Goal: Use online tool/utility: Utilize a website feature to perform a specific function

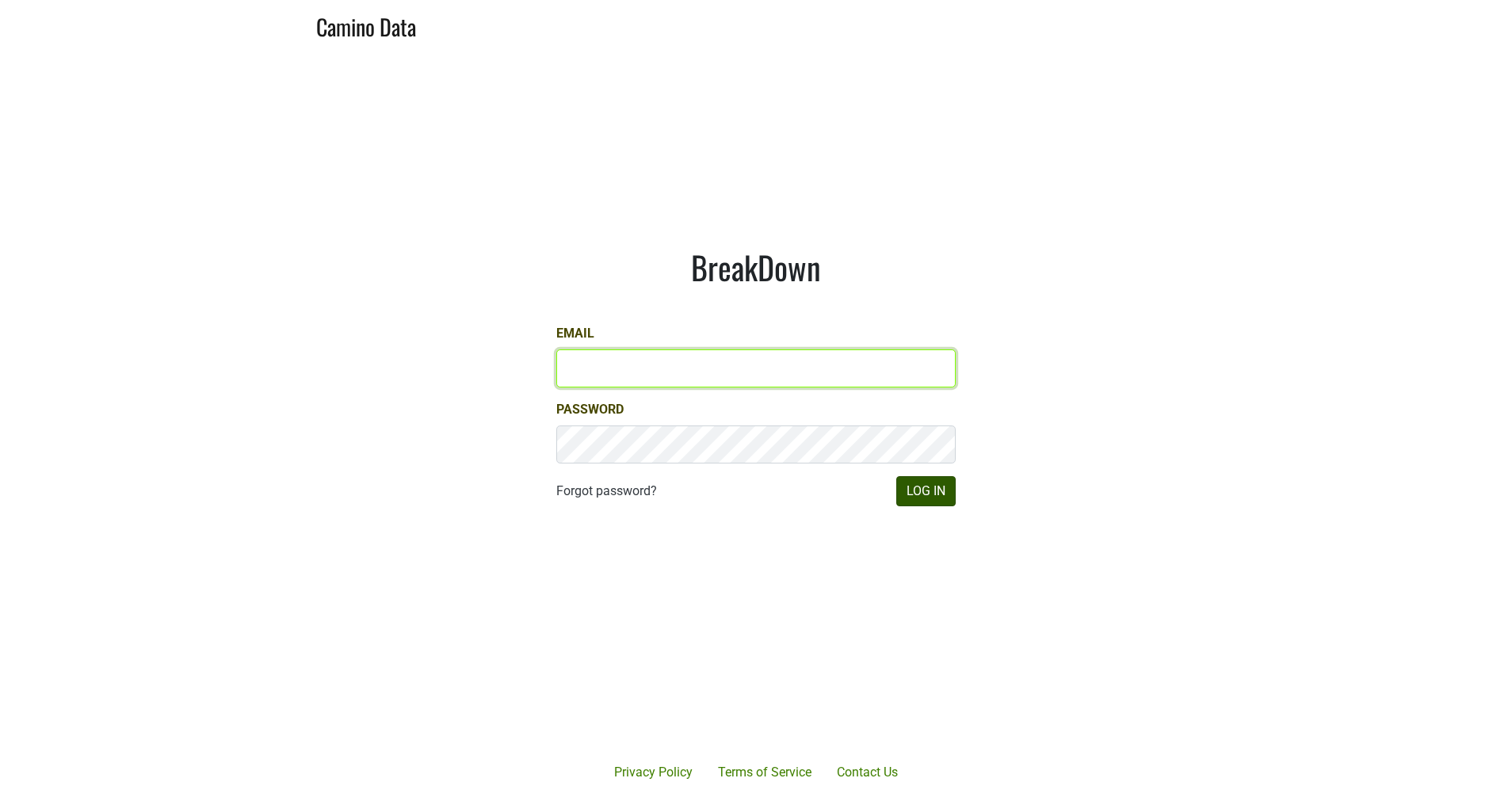
type input "JRANCE@REALMCELLARS.COM"
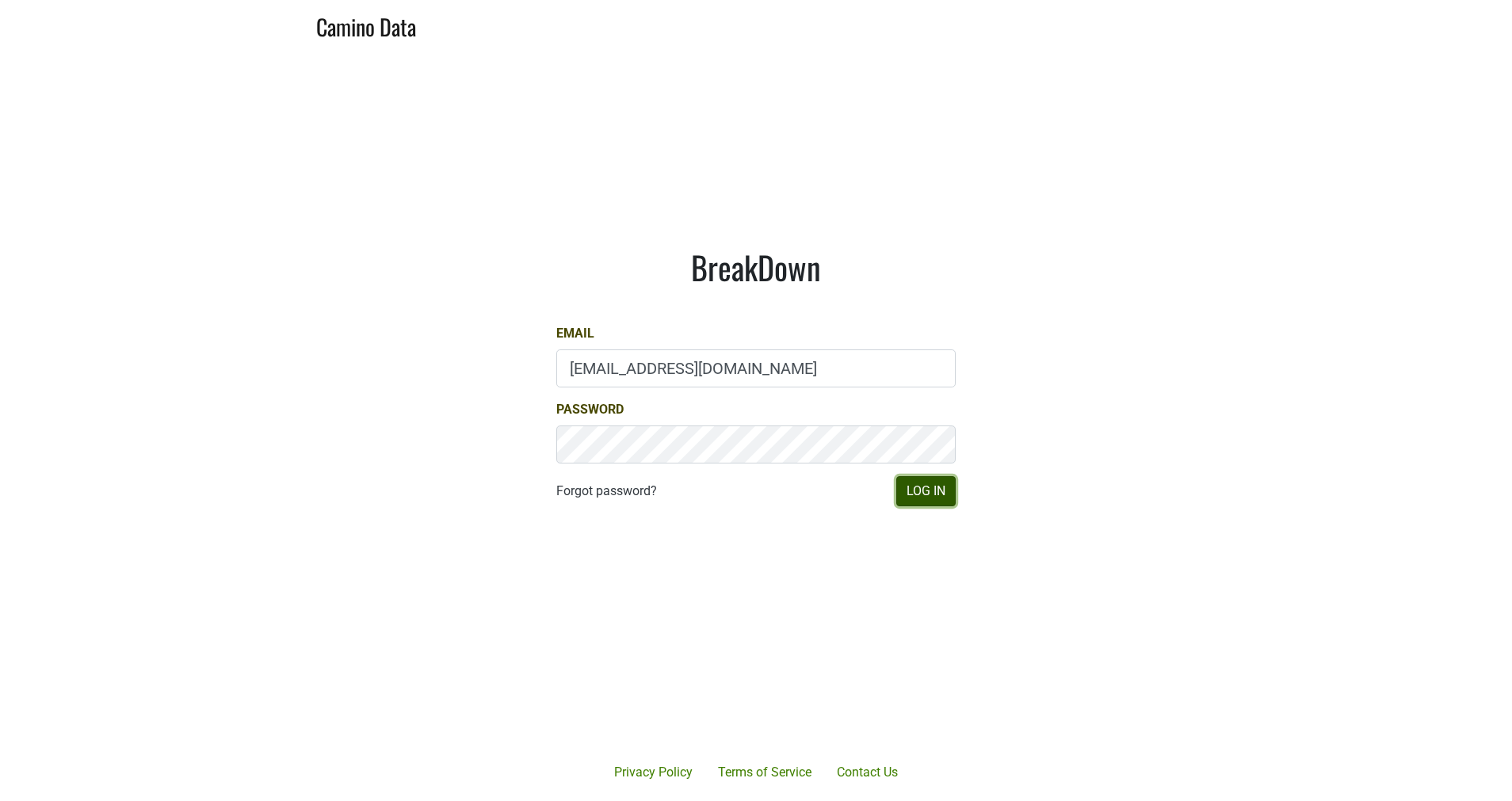
click at [938, 491] on button "Log In" at bounding box center [926, 490] width 59 height 30
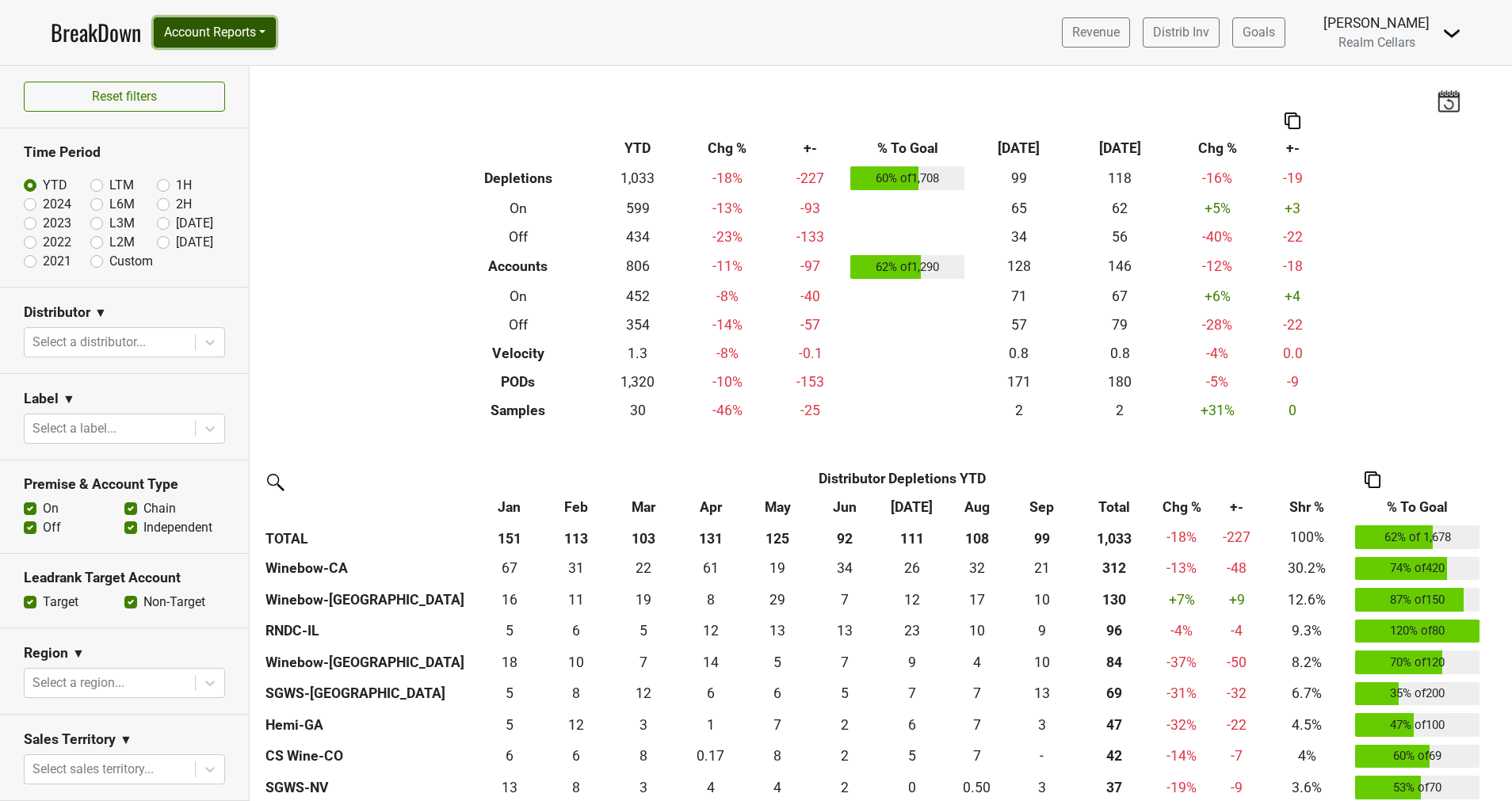
click at [227, 34] on button "Account Reports" at bounding box center [215, 32] width 122 height 30
click at [227, 63] on link "SuperRanker" at bounding box center [225, 69] width 140 height 26
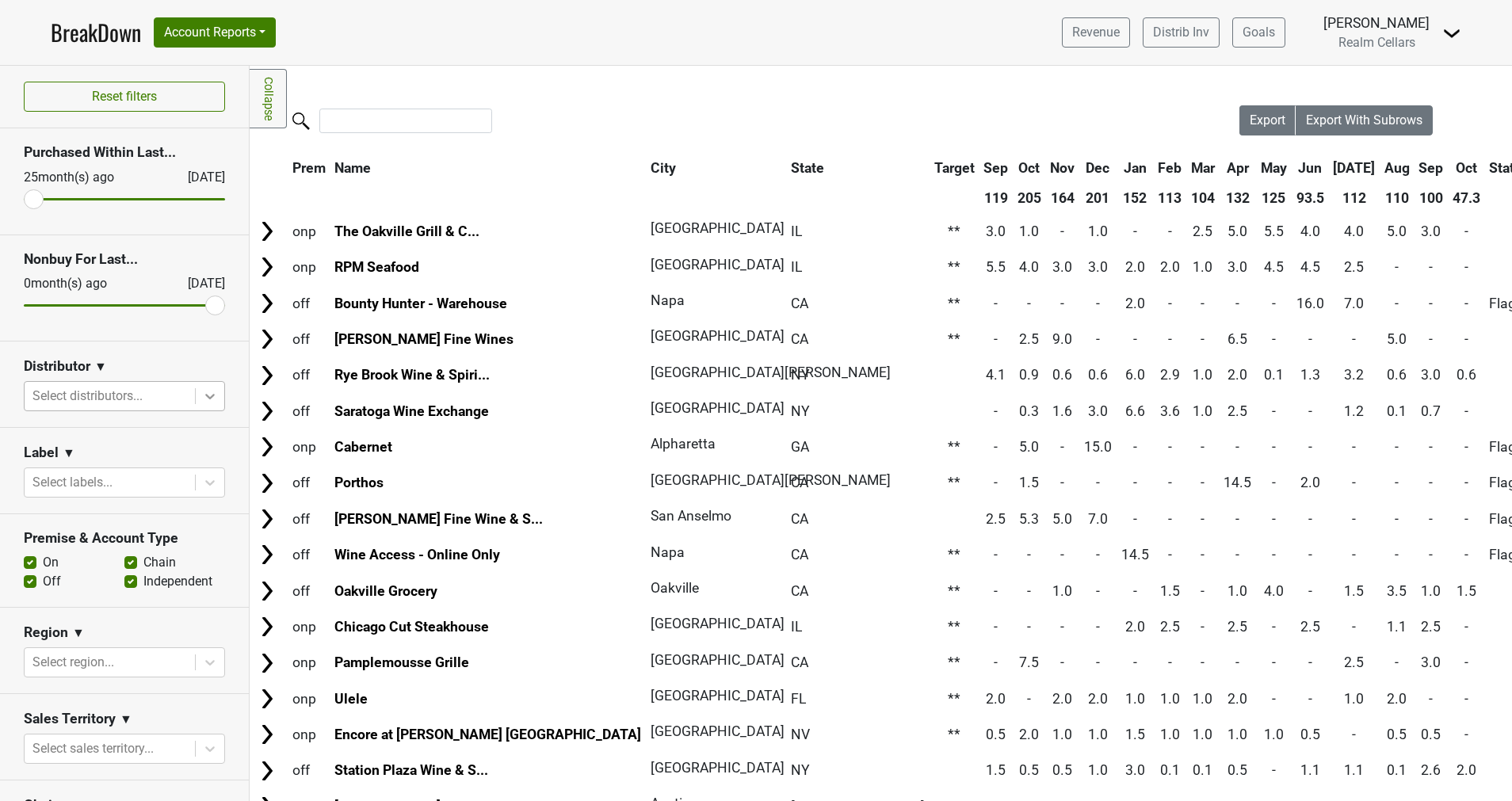
click at [202, 400] on icon at bounding box center [209, 396] width 16 height 16
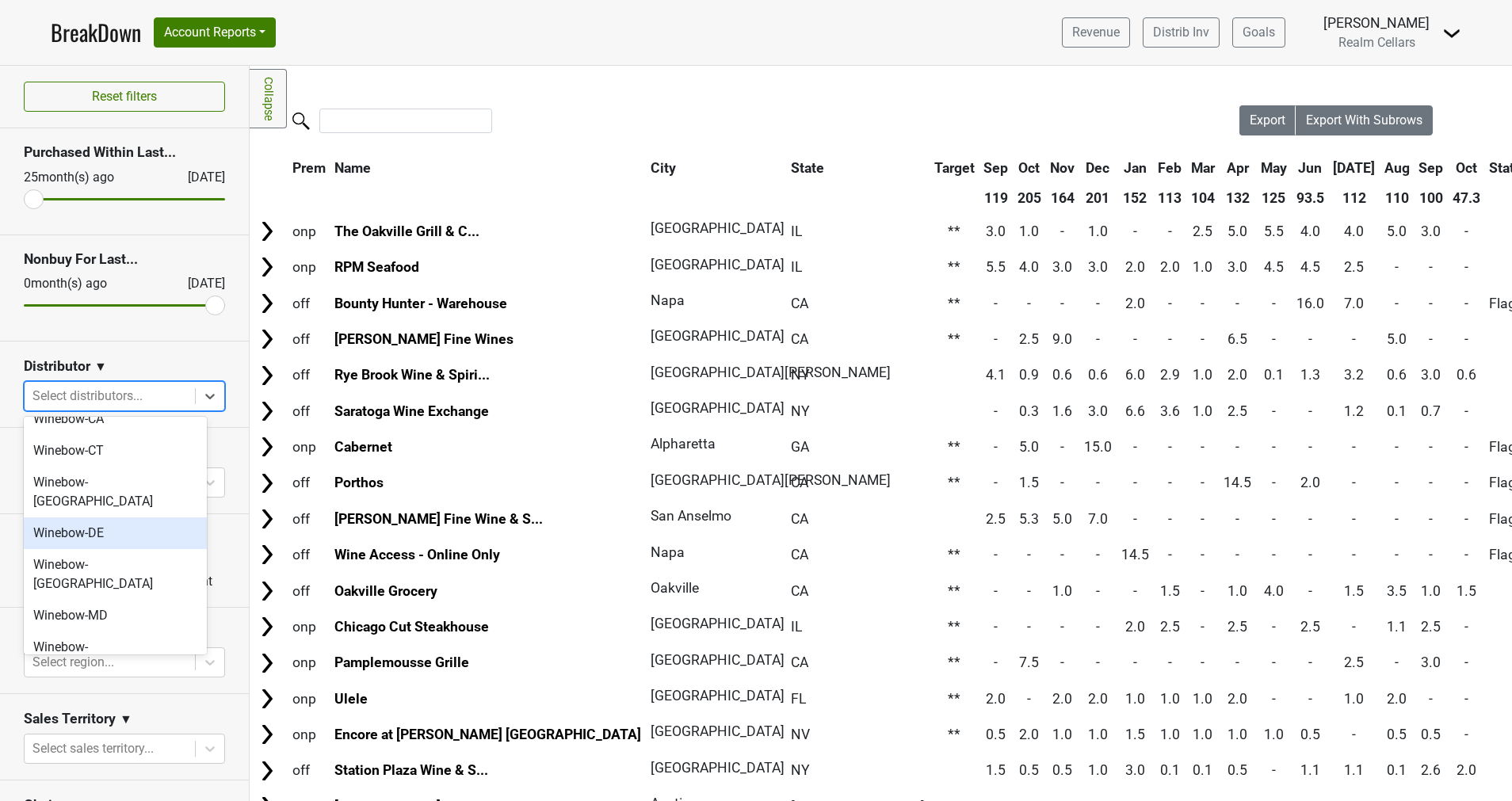
scroll to position [641, 0]
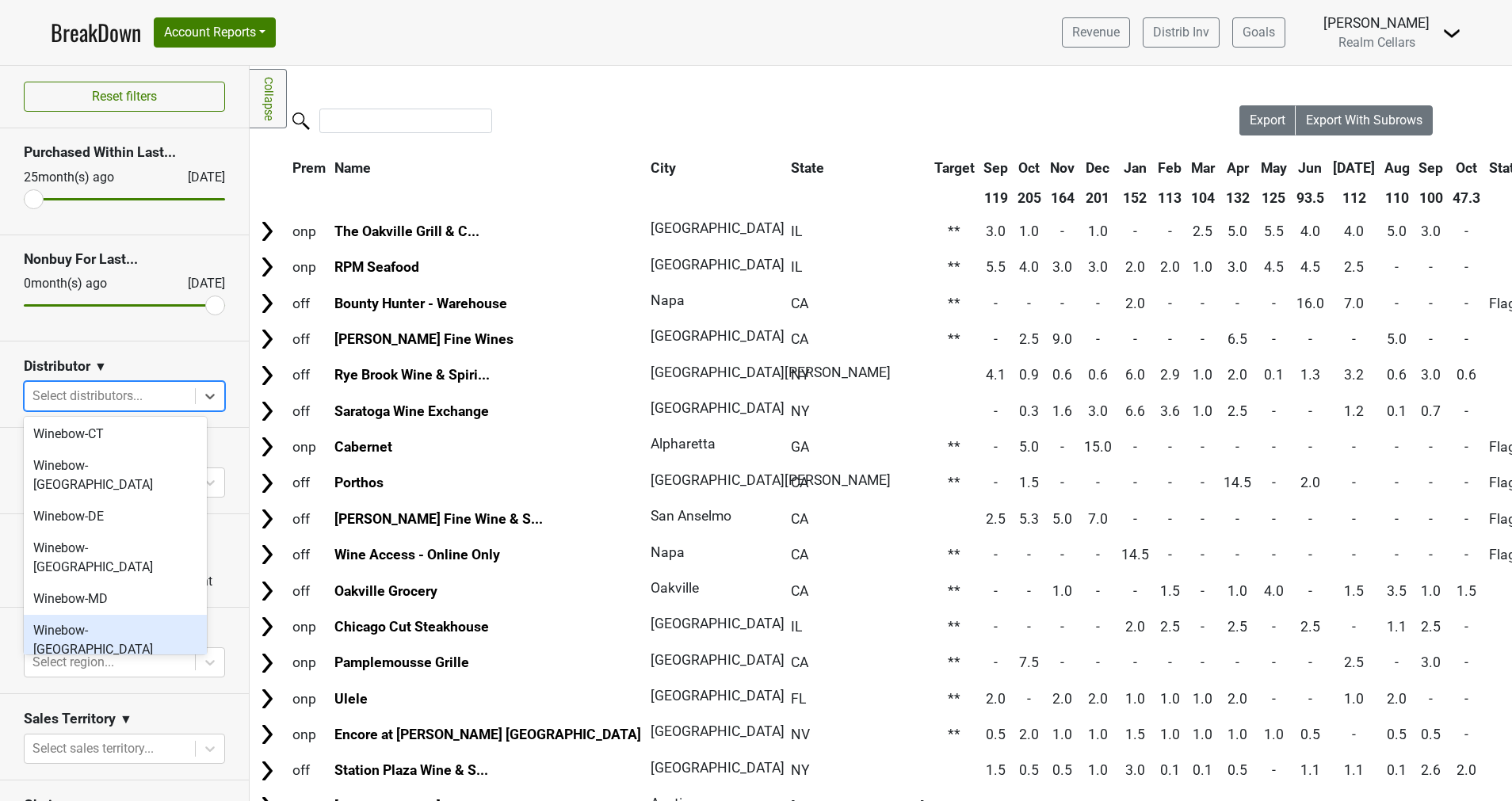
click at [94, 615] on div "Winebow-[GEOGRAPHIC_DATA]" at bounding box center [115, 639] width 183 height 51
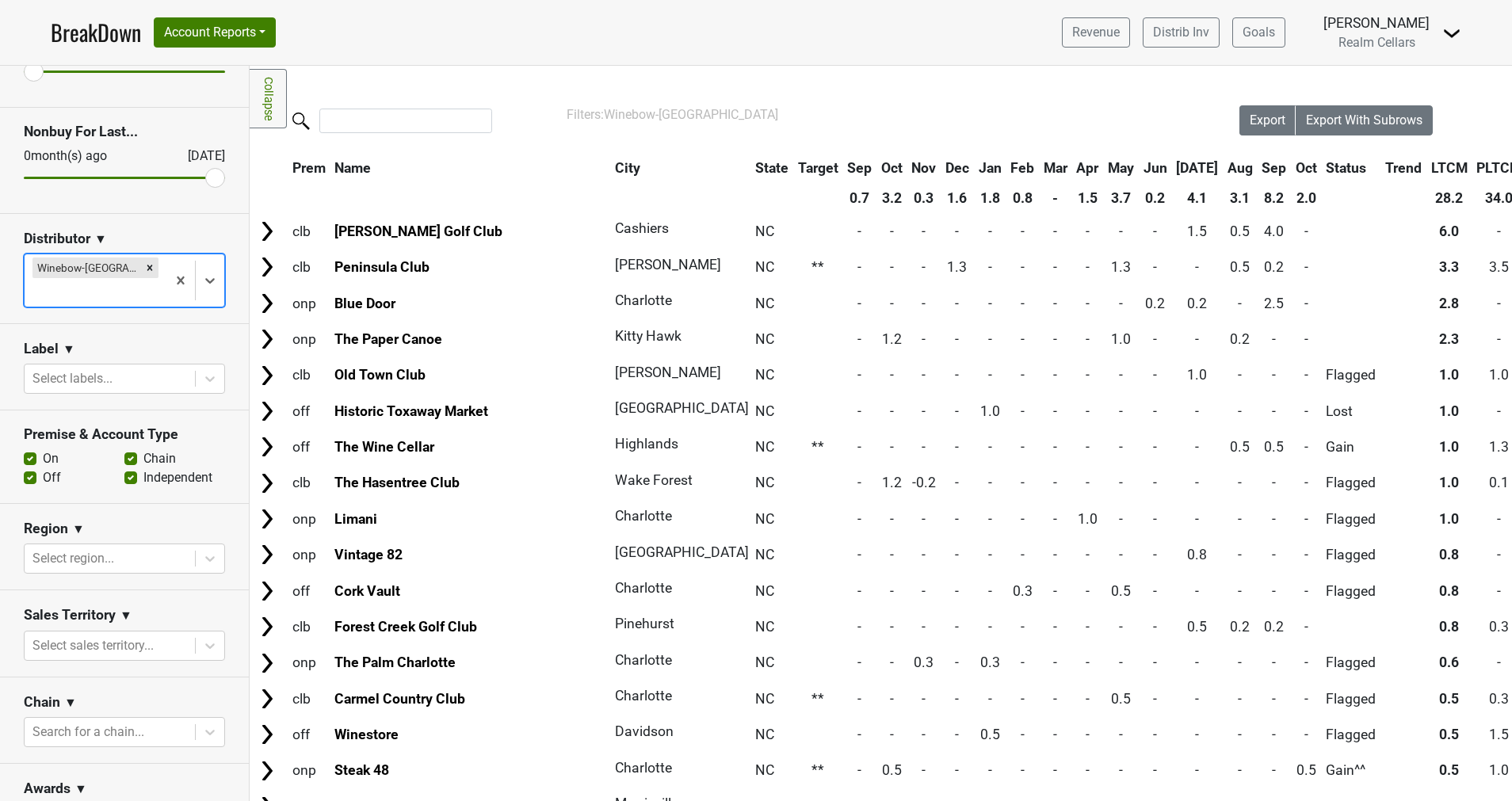
scroll to position [162, 0]
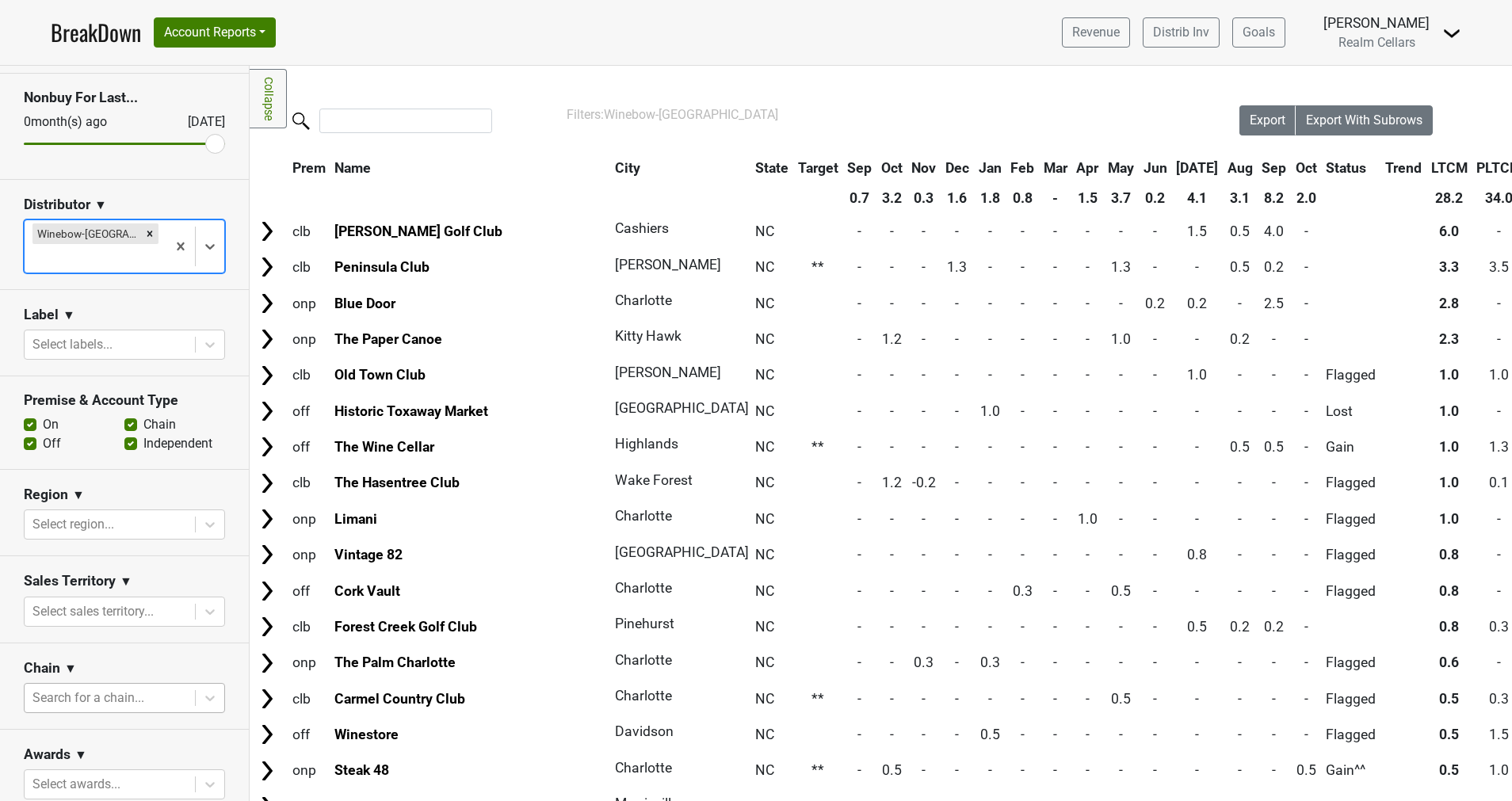
click at [97, 687] on div at bounding box center [110, 698] width 155 height 22
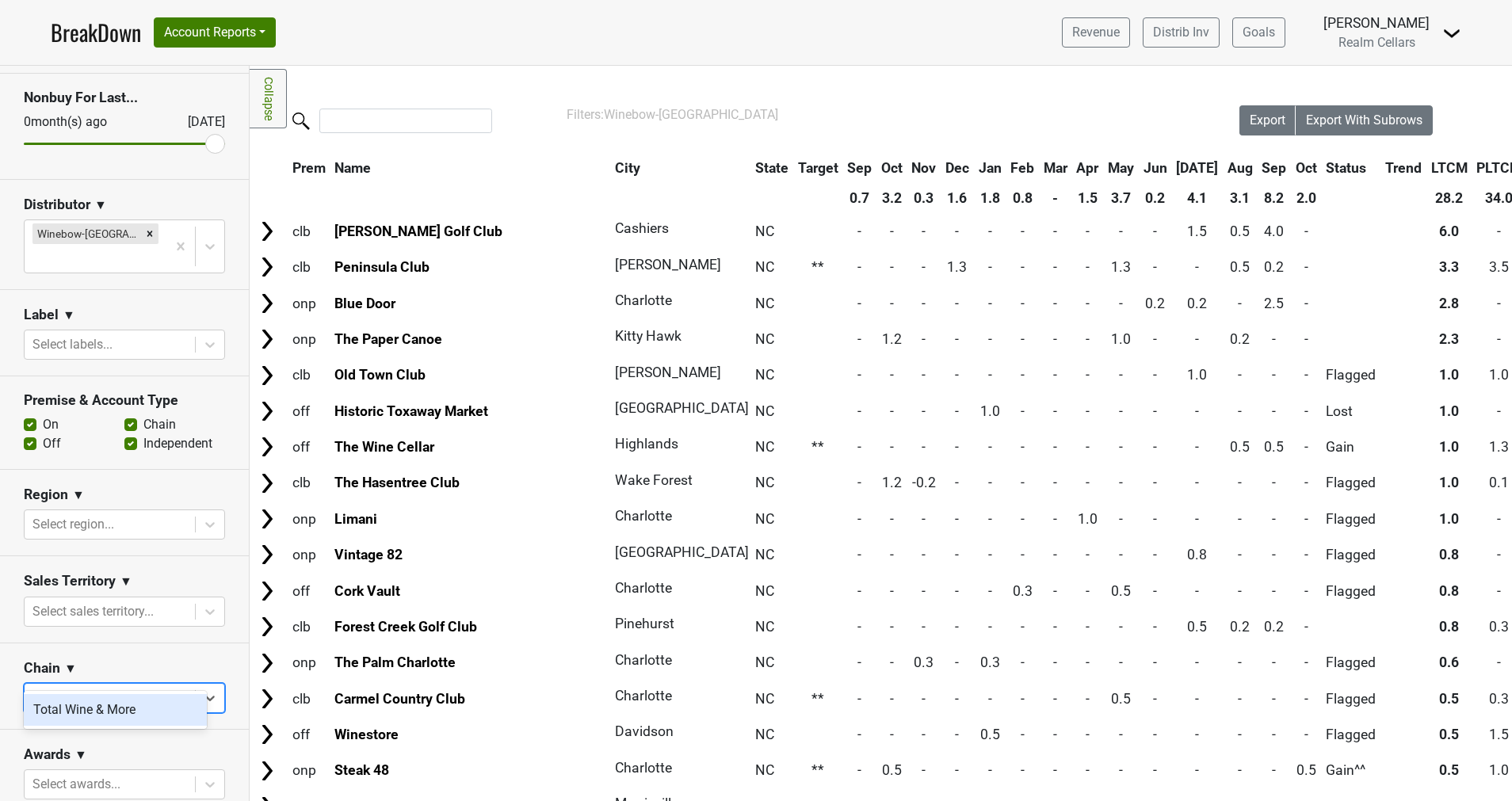
type input "total"
click at [94, 718] on div "Total Wine & More" at bounding box center [115, 709] width 183 height 32
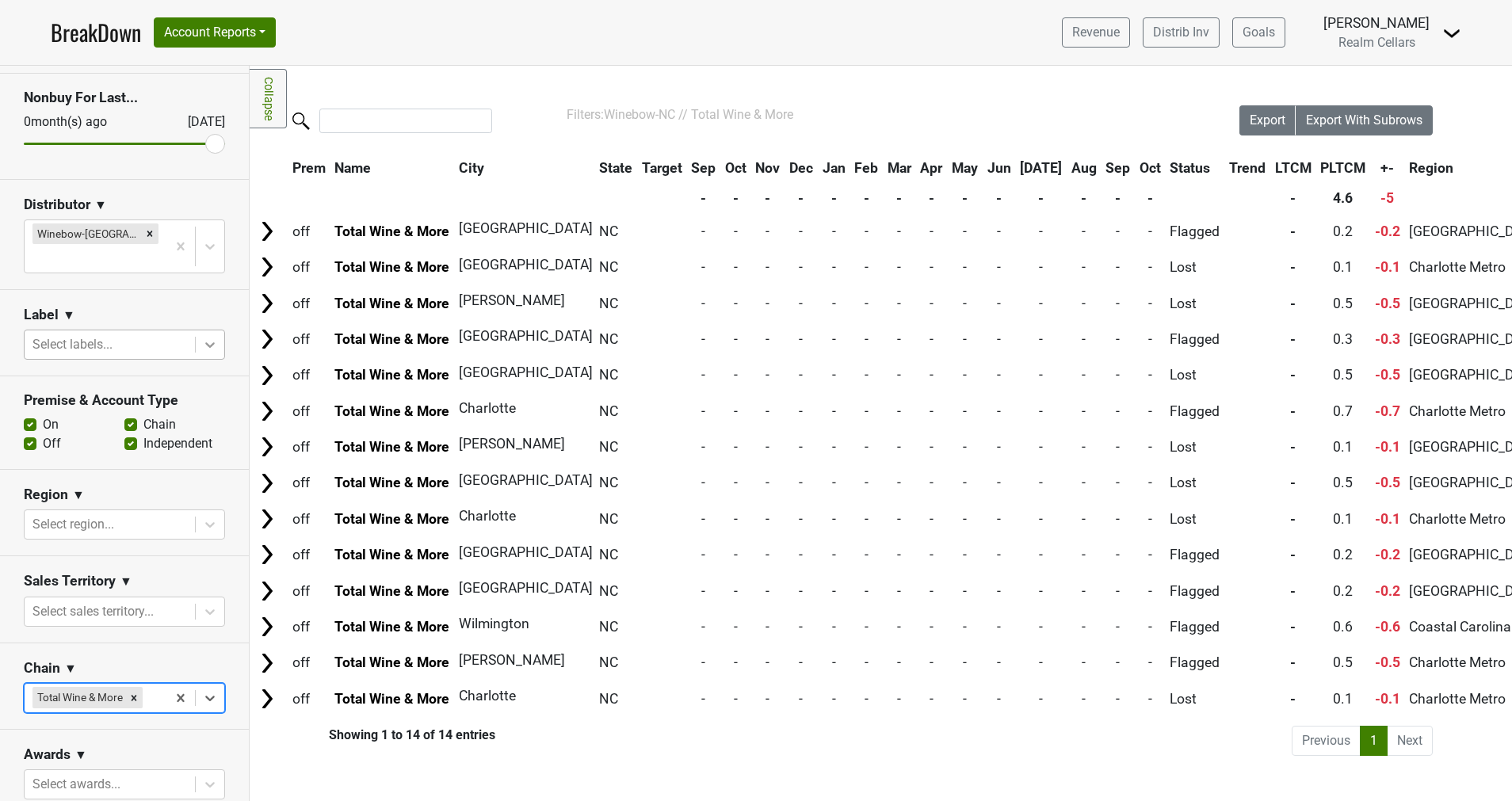
click at [202, 336] on icon at bounding box center [209, 344] width 16 height 16
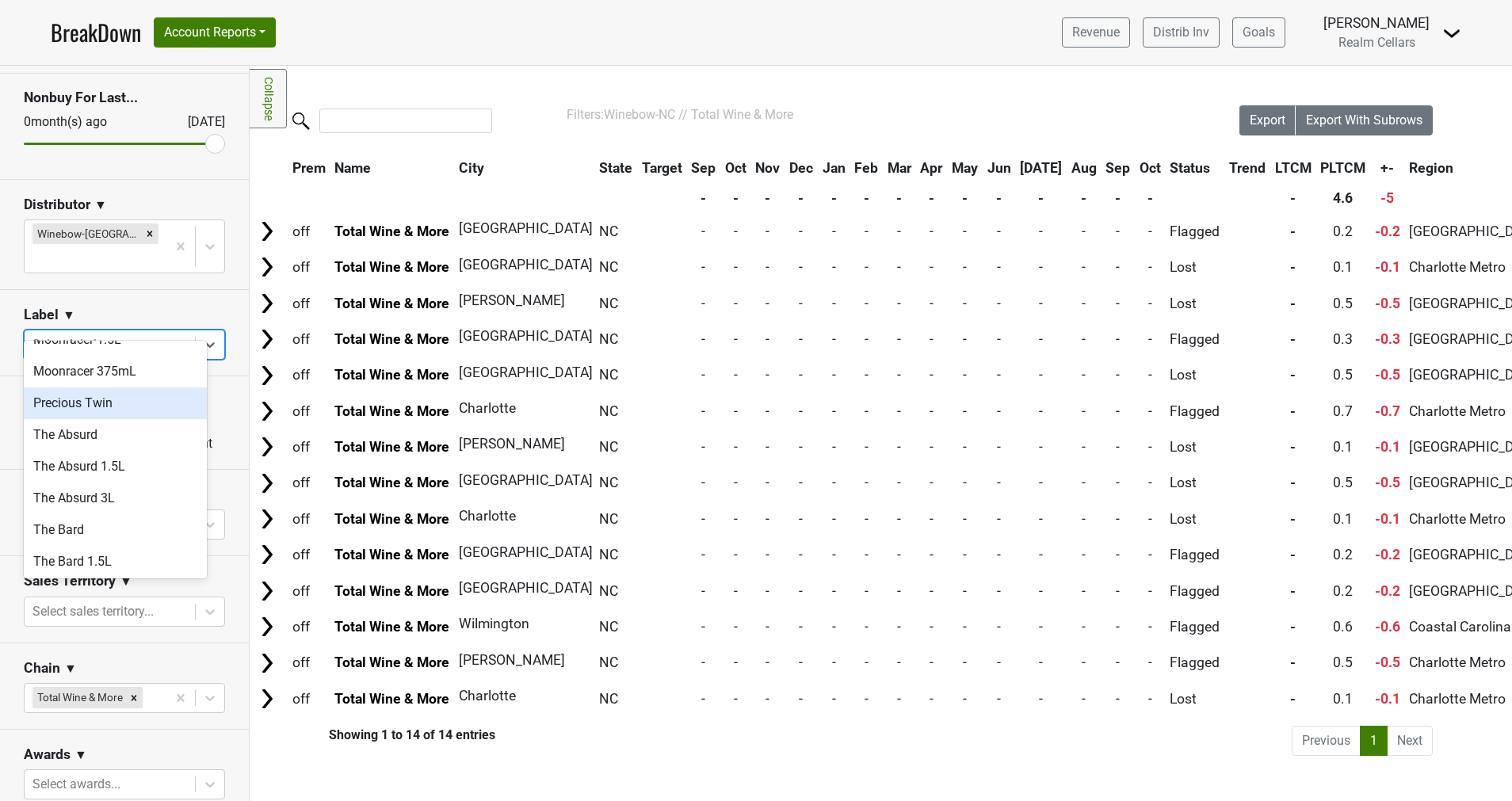
scroll to position [775, 0]
click at [98, 520] on div "The Bard" at bounding box center [115, 529] width 183 height 32
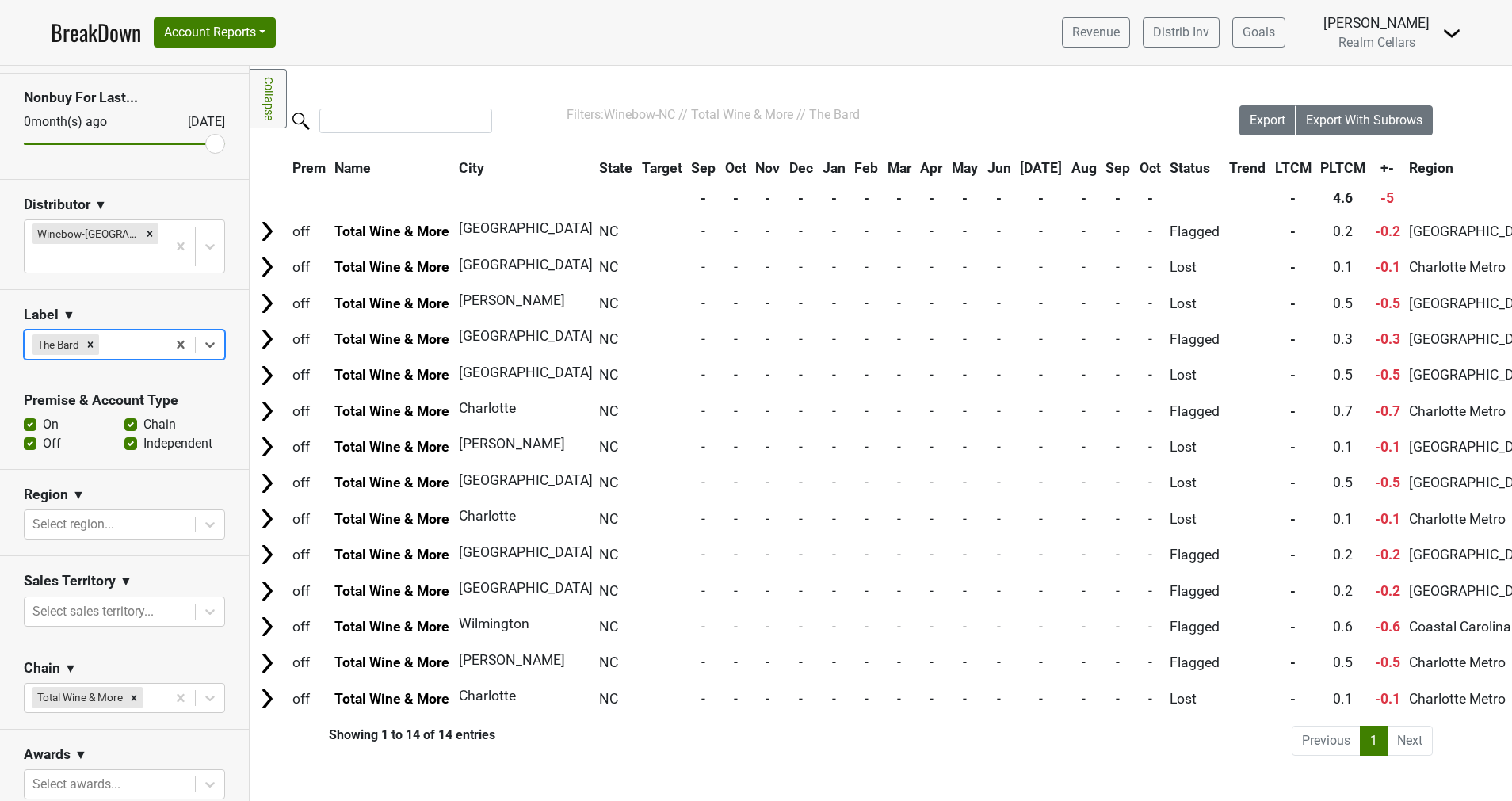
click at [999, 110] on div "Filters: Winebow-NC // Total Wine & More // The Bard" at bounding box center [880, 115] width 628 height 19
click at [1269, 116] on span "Export" at bounding box center [1266, 120] width 35 height 15
